Goal: Find contact information: Find contact information

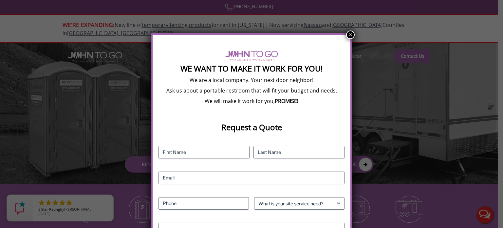
click at [350, 33] on button "×" at bounding box center [350, 34] width 9 height 9
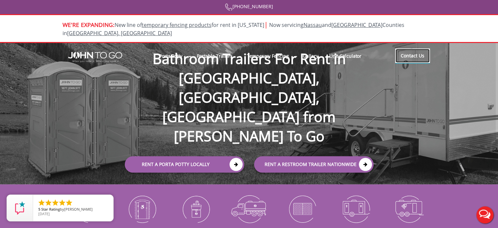
click at [423, 48] on link "Contact Us" at bounding box center [412, 55] width 35 height 14
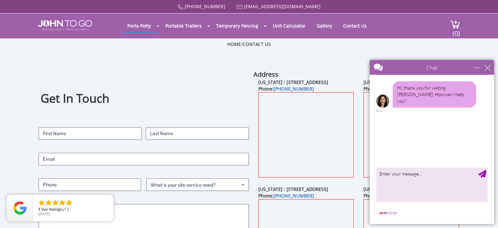
click at [484, 69] on div "close" at bounding box center [487, 67] width 7 height 7
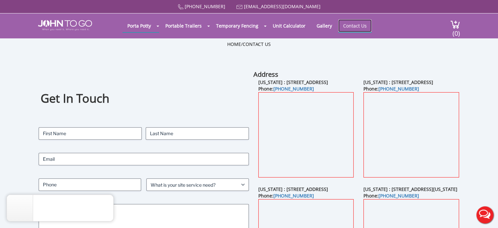
click at [355, 27] on link "Contact Us" at bounding box center [354, 25] width 33 height 13
